Goal: Navigation & Orientation: Find specific page/section

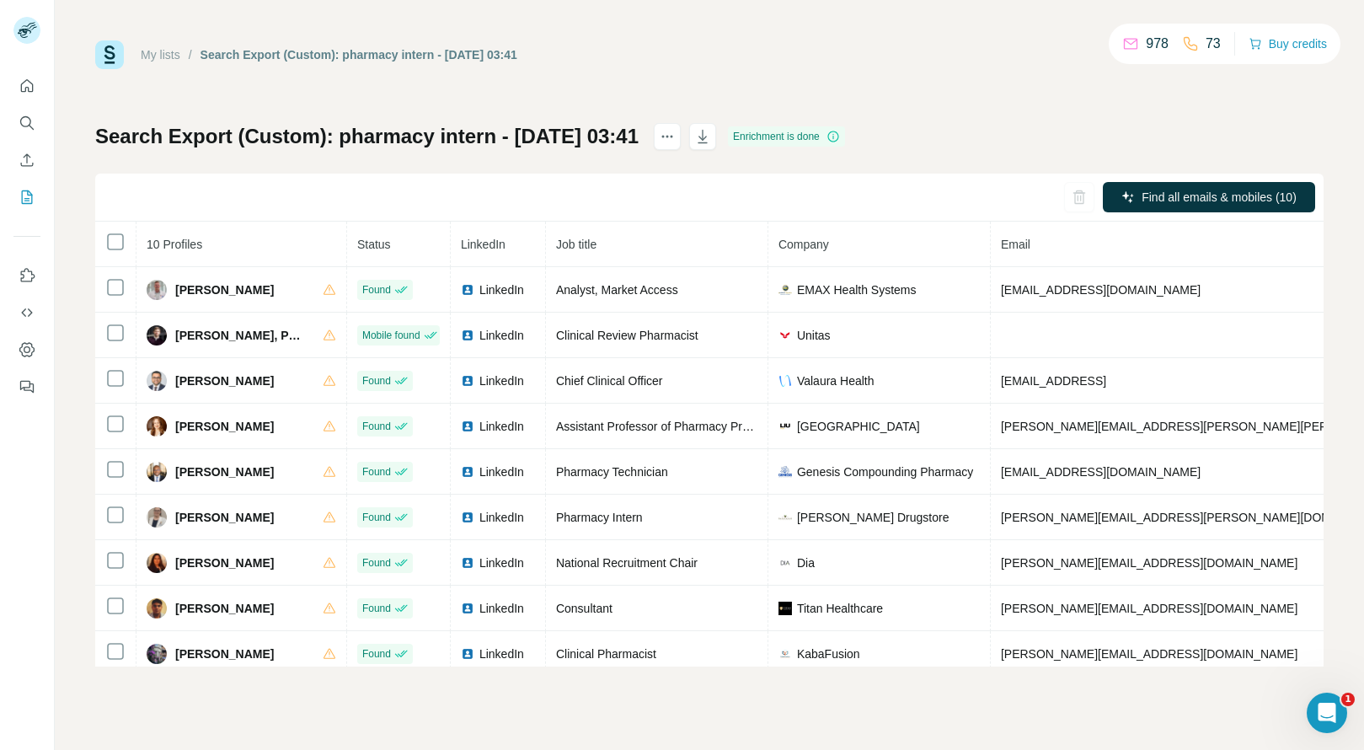
scroll to position [0, 136]
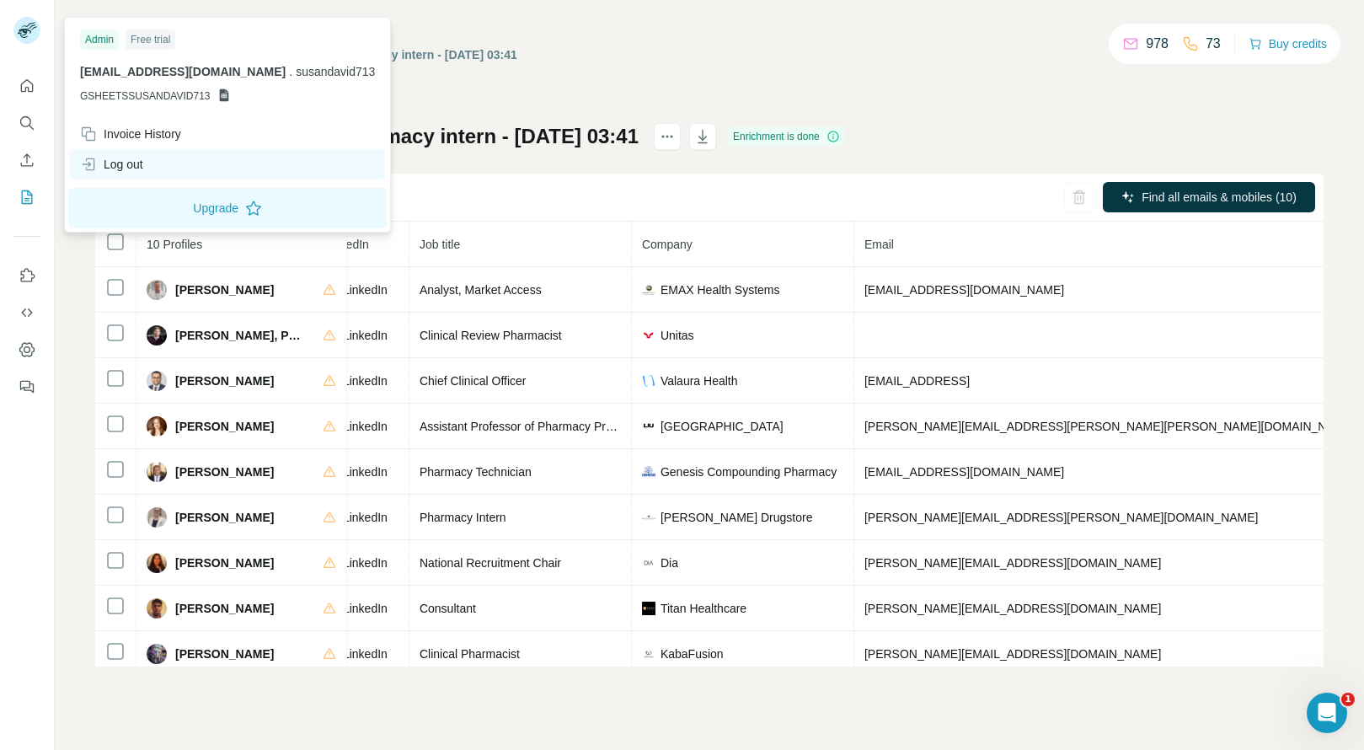
click at [112, 158] on div "Log out" at bounding box center [111, 164] width 63 height 17
click at [129, 163] on div "Log out" at bounding box center [111, 164] width 63 height 17
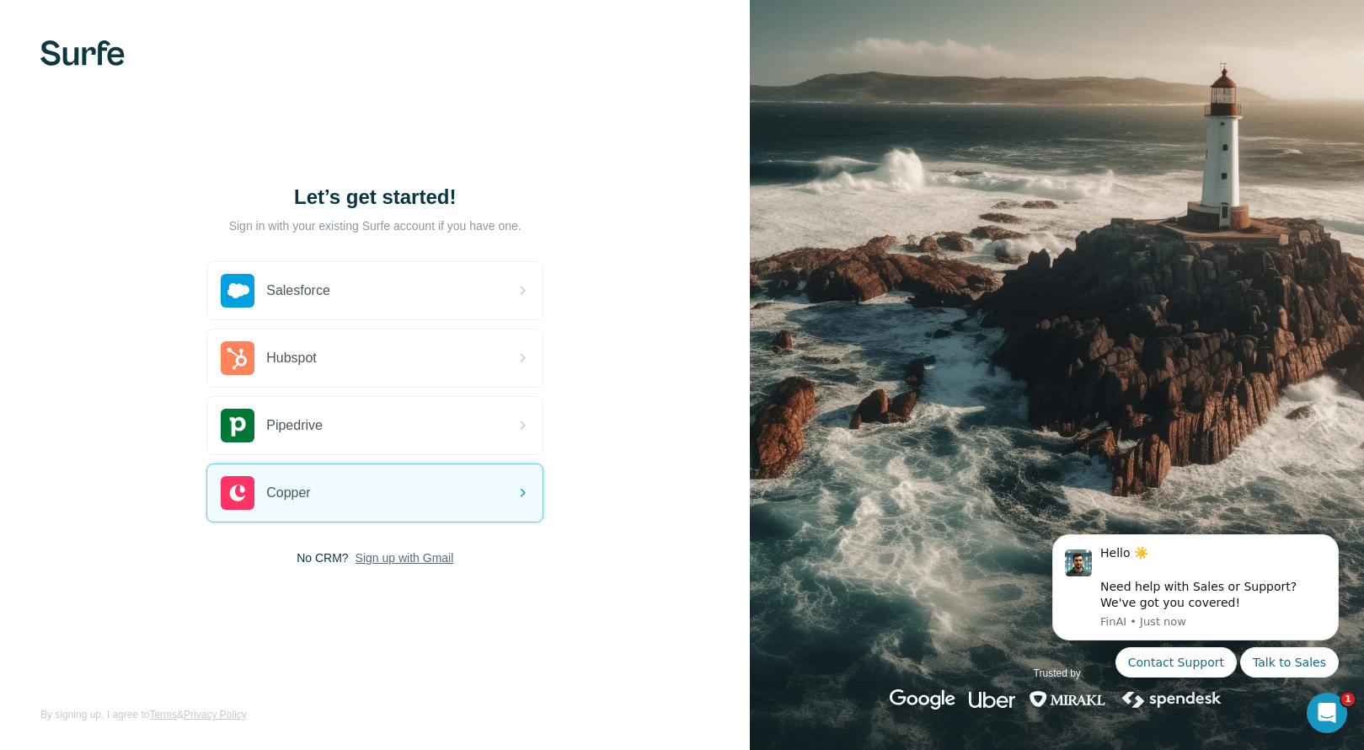
click at [414, 549] on span "Sign up with Gmail" at bounding box center [404, 557] width 99 height 17
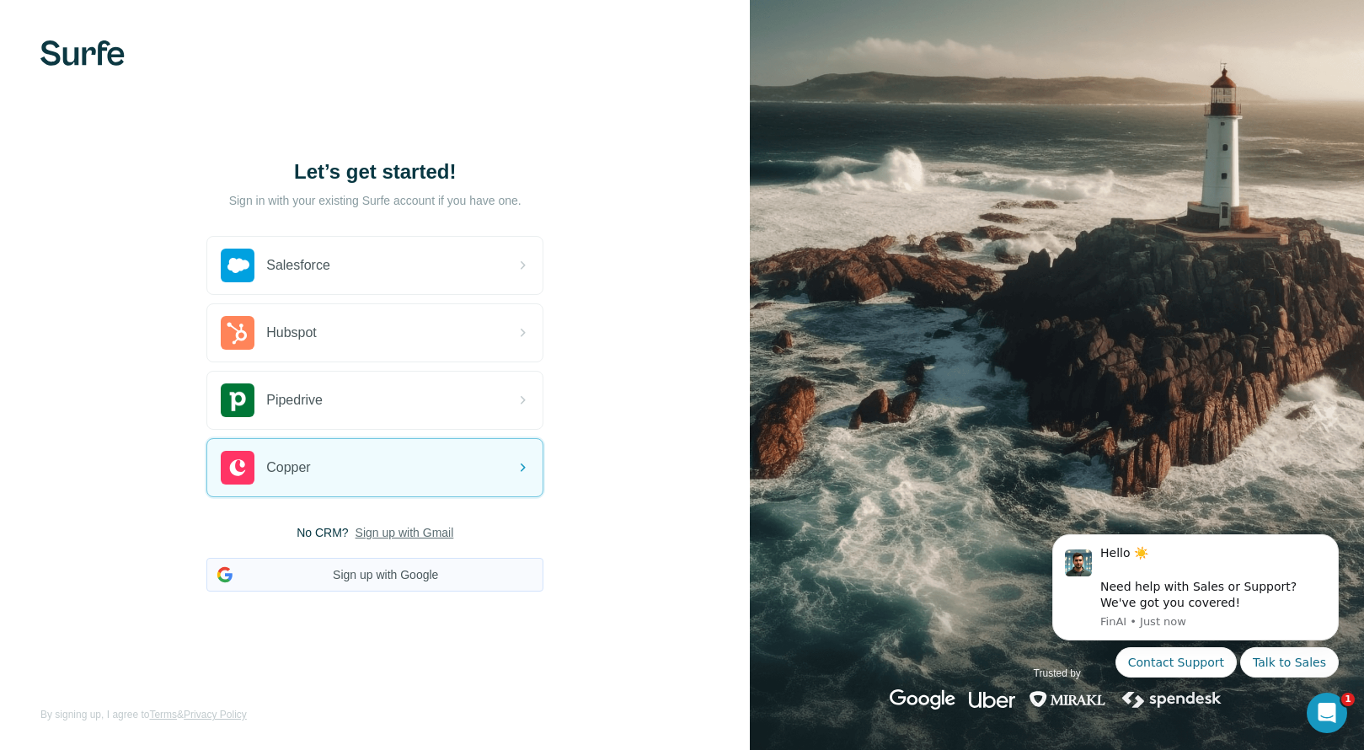
click at [357, 574] on button "Sign up with Google" at bounding box center [374, 575] width 337 height 34
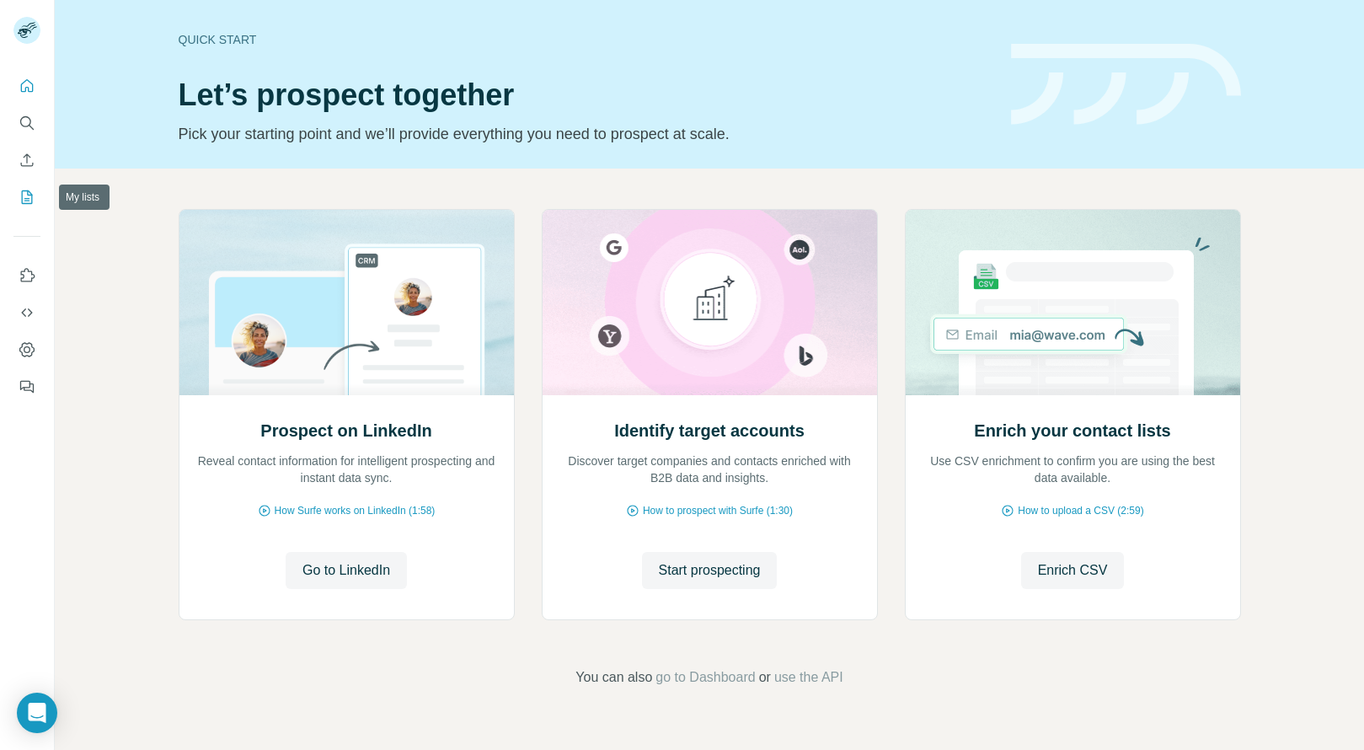
click at [25, 194] on icon "My lists" at bounding box center [27, 197] width 17 height 17
